Goal: Contribute content: Add original content to the website for others to see

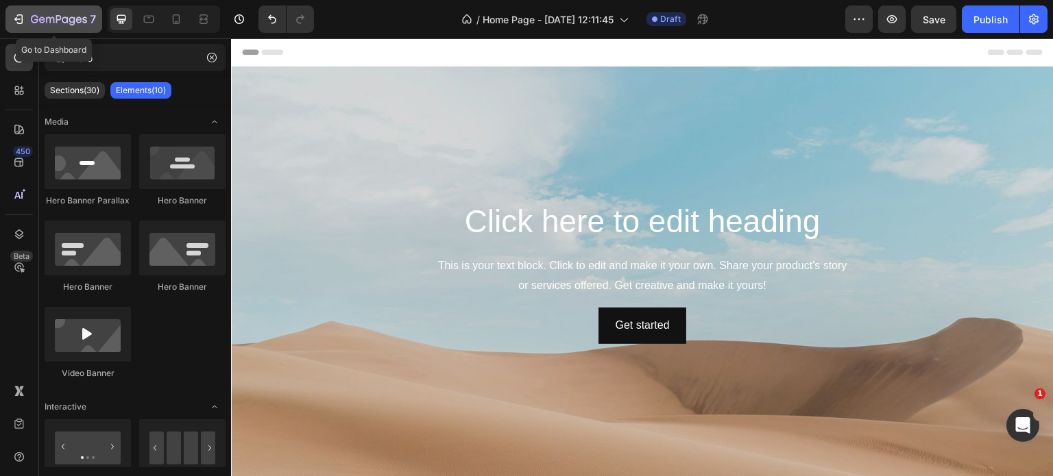
click at [14, 16] on icon "button" at bounding box center [19, 19] width 14 height 14
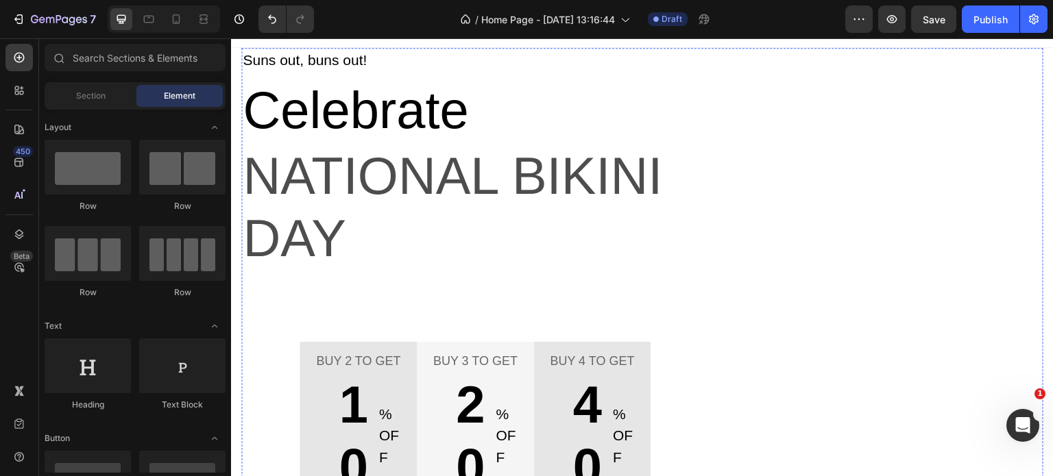
scroll to position [69, 0]
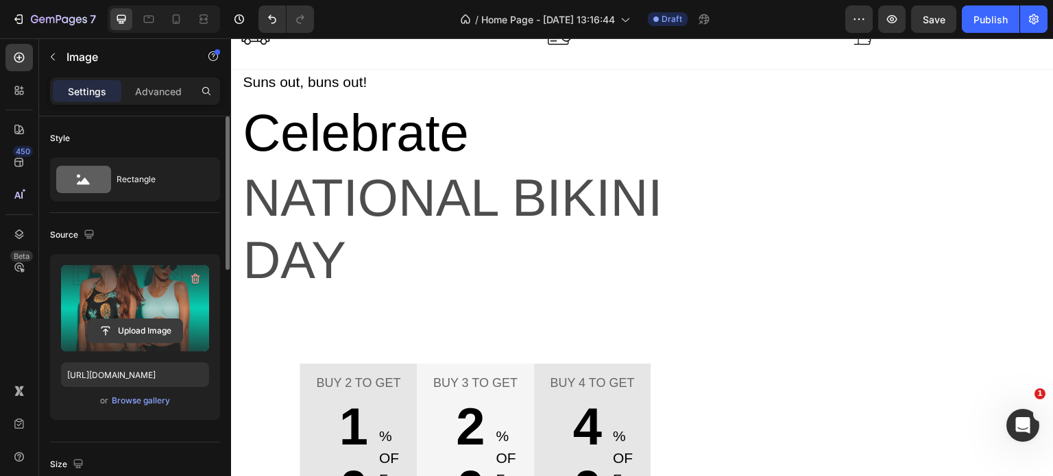
click at [143, 324] on input "file" at bounding box center [135, 330] width 95 height 23
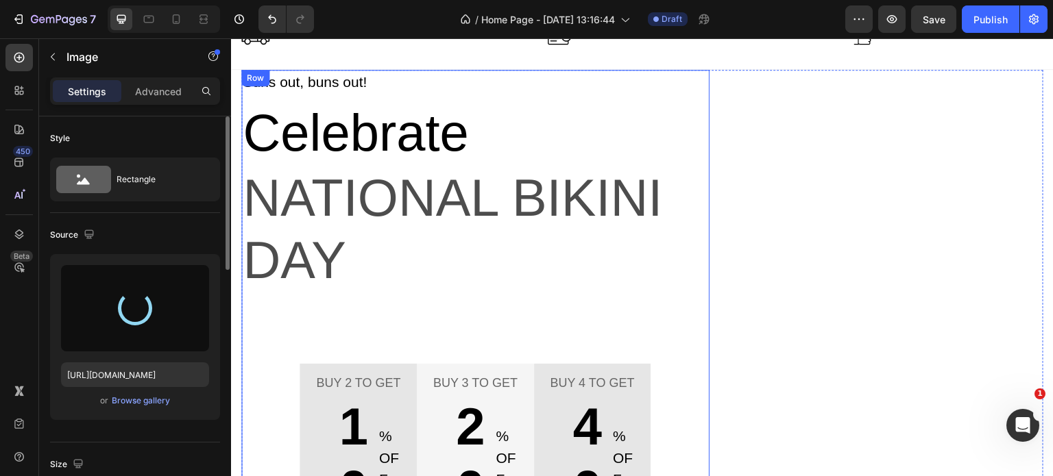
type input "[URL][DOMAIN_NAME]"
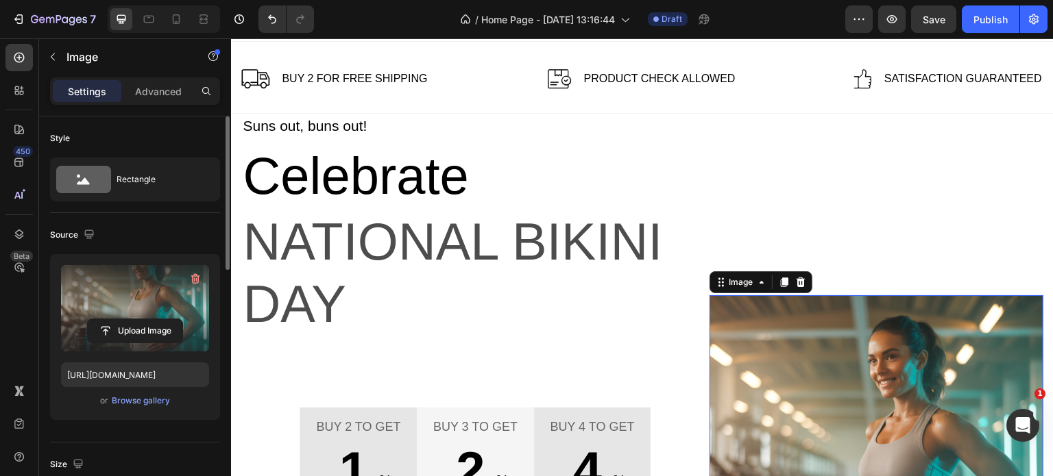
scroll to position [0, 0]
